Goal: Find specific page/section: Find specific page/section

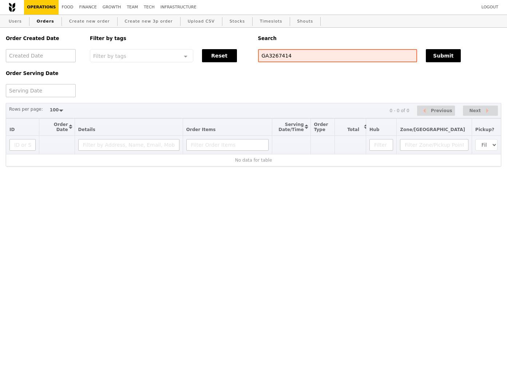
select select "100"
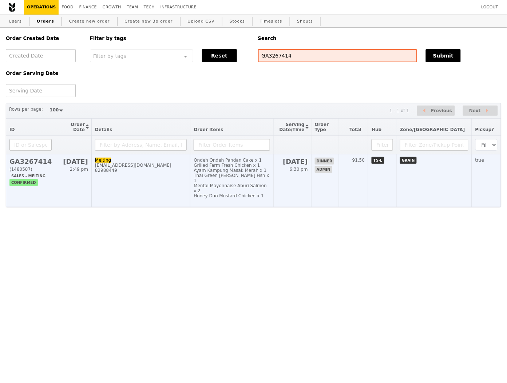
click at [270, 193] on div "Honey Duo Mustard Chicken x 1" at bounding box center [232, 195] width 76 height 5
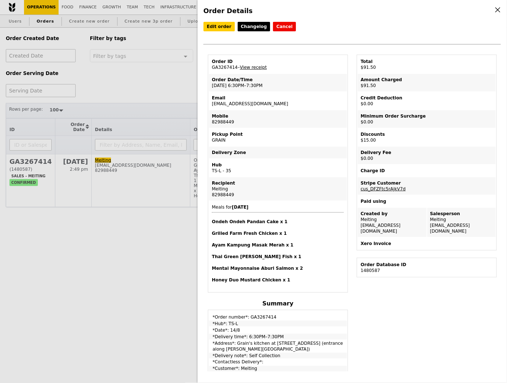
drag, startPoint x: 411, startPoint y: 223, endPoint x: 360, endPoint y: 218, distance: 52.0
click at [360, 218] on td "Created by Meiting meiting@grain.com.sg" at bounding box center [392, 222] width 69 height 29
copy td "Meiting meiting@grain.com.sg"
click at [257, 219] on h4 "Ondeh Ondeh Pandan Cake x 1" at bounding box center [278, 222] width 132 height 6
click at [39, 47] on div "Order Details Edit order Changelog Cancel Order ID GA3267414 – View receipt Ord…" at bounding box center [253, 191] width 507 height 383
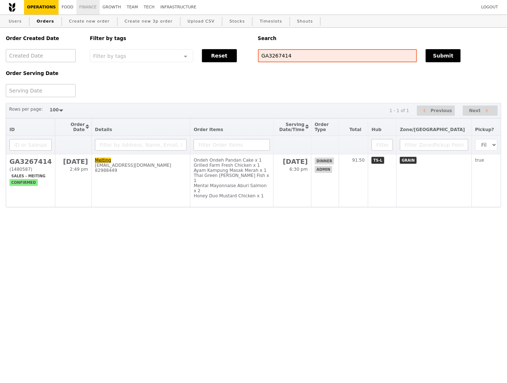
click at [88, 6] on link "Finance" at bounding box center [87, 7] width 23 height 15
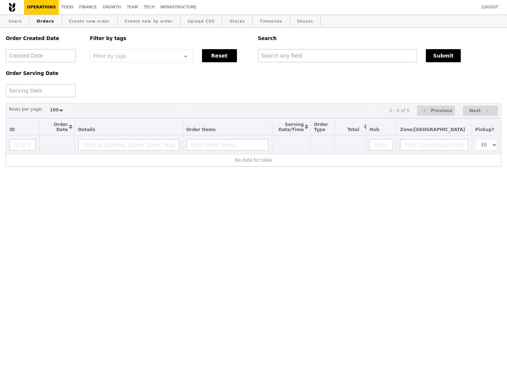
select select "100"
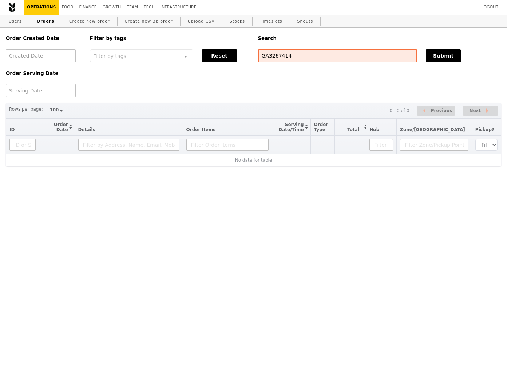
select select "100"
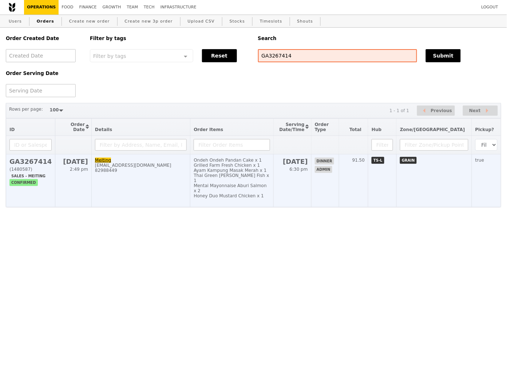
click at [265, 177] on div "Thai Green [PERSON_NAME] Fish x 1" at bounding box center [232, 178] width 76 height 10
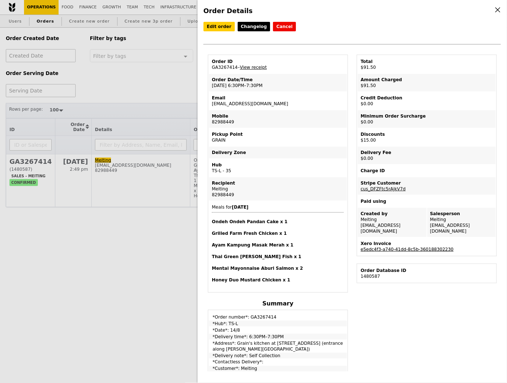
click at [399, 247] on link "e5edc4f3-a740-41dd-8c5b-360188302230" at bounding box center [407, 249] width 93 height 5
